Goal: Find specific page/section: Find specific page/section

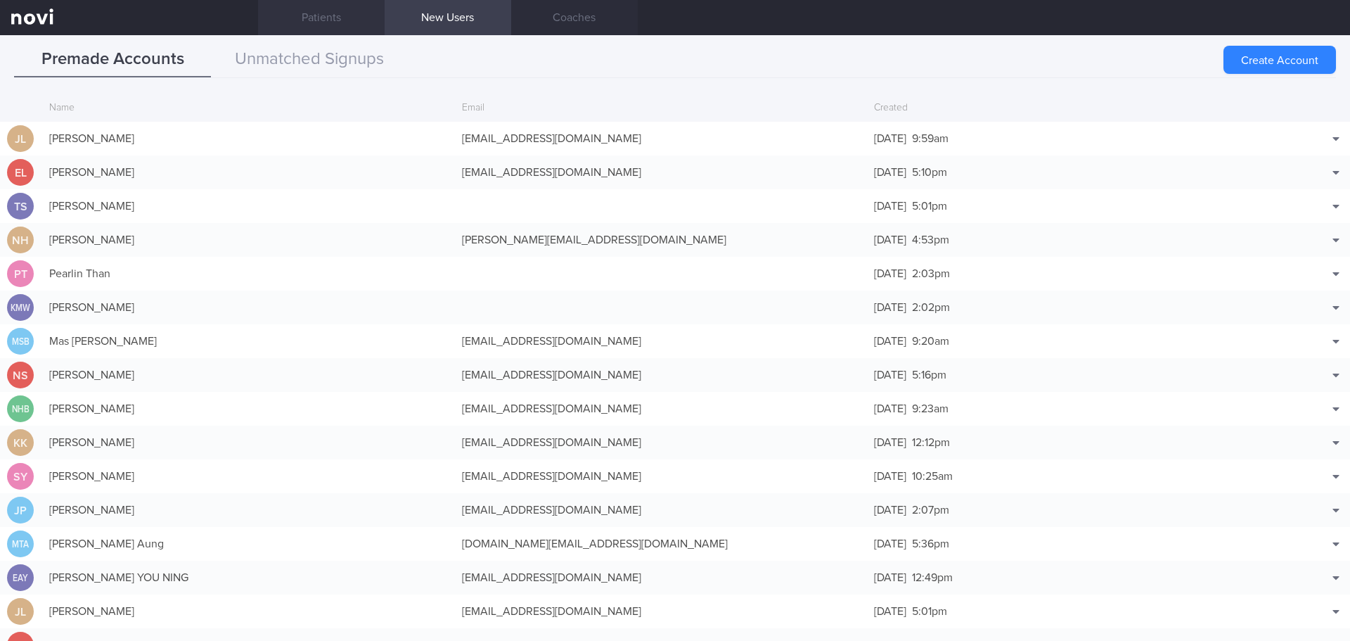
click at [333, 13] on link "Patients" at bounding box center [321, 17] width 127 height 35
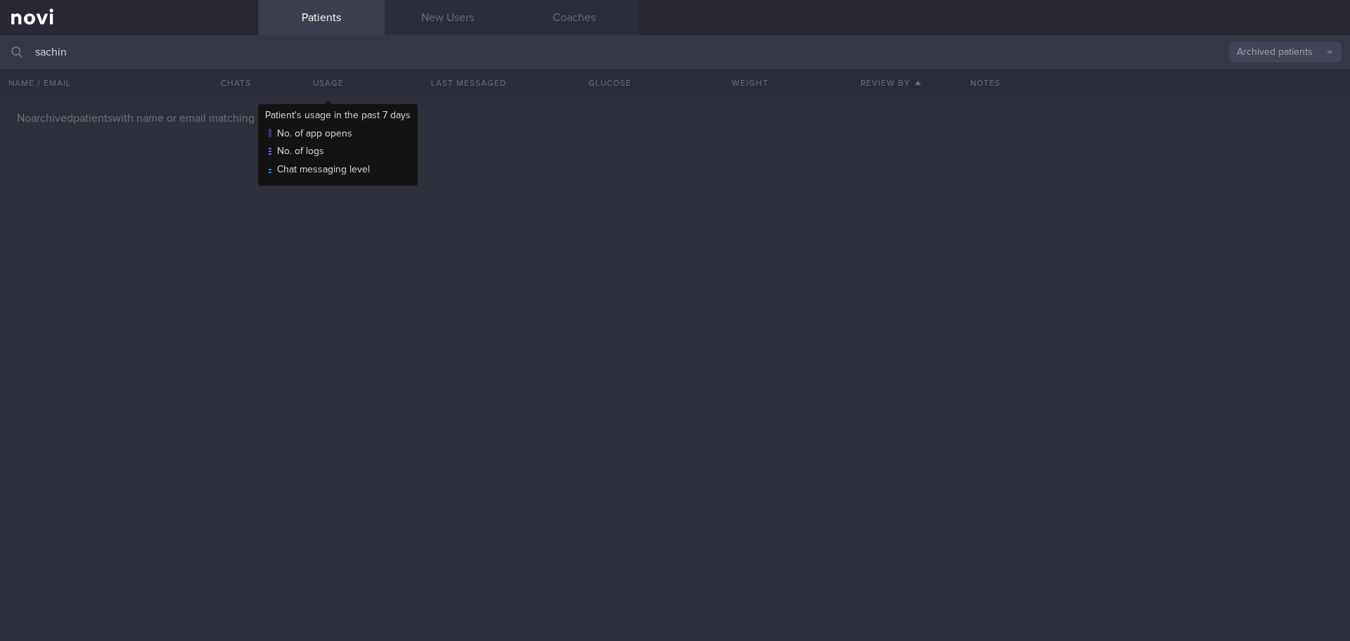
click at [271, 51] on input "sachin" at bounding box center [675, 52] width 1350 height 34
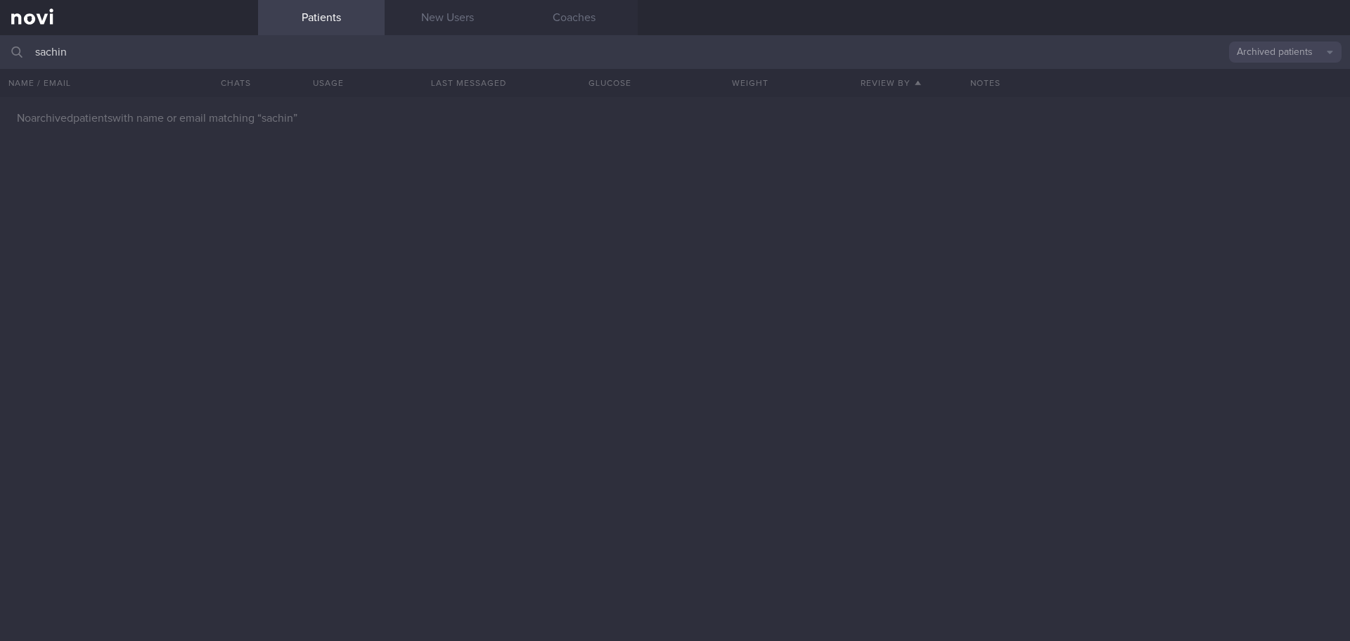
click at [271, 53] on input "sachin" at bounding box center [675, 52] width 1350 height 34
click at [271, 53] on input "aman butta" at bounding box center [675, 52] width 1350 height 34
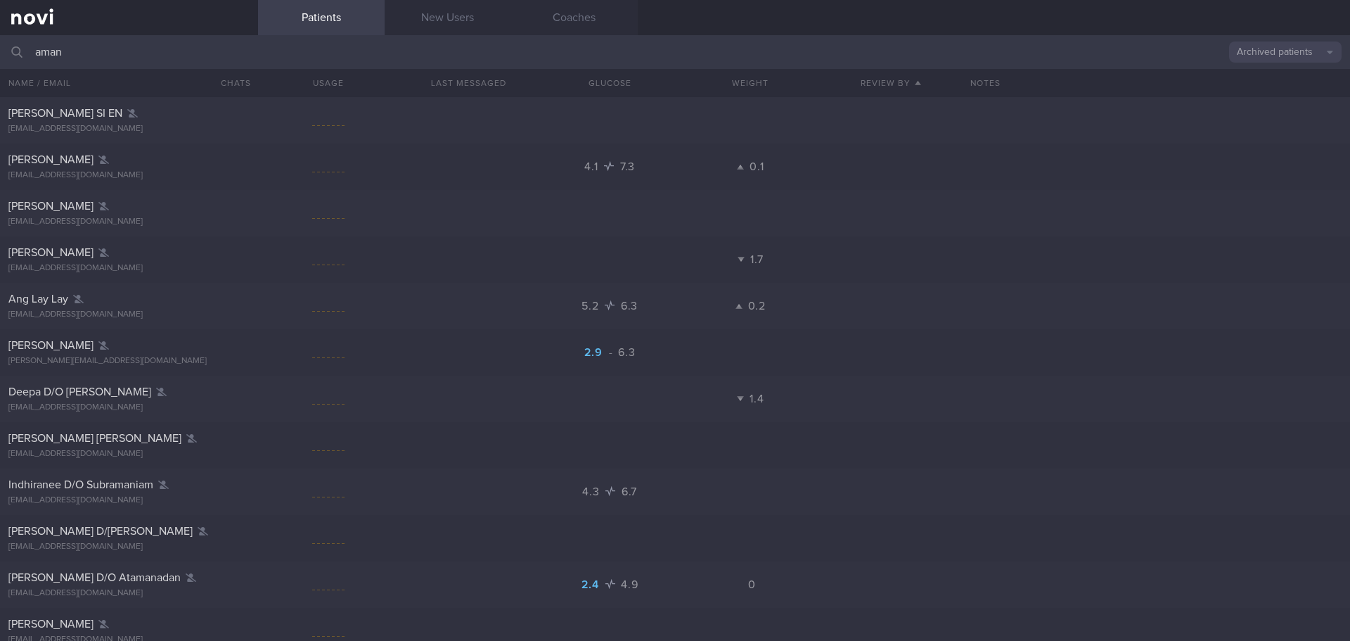
click at [158, 44] on input "aman" at bounding box center [675, 52] width 1350 height 34
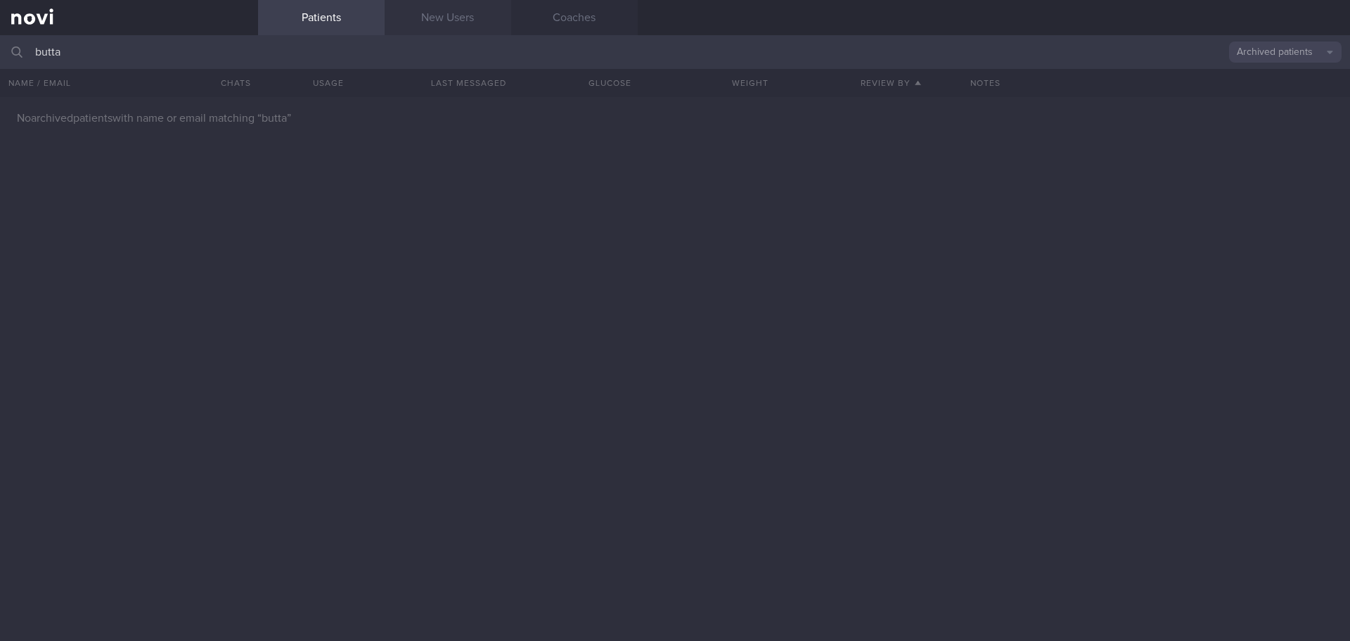
type input "butta"
